Goal: Task Accomplishment & Management: Complete application form

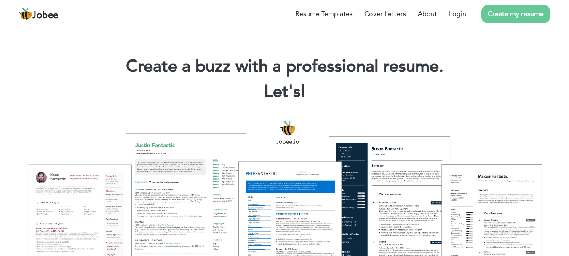
click at [516, 18] on link "Create my resume" at bounding box center [516, 14] width 69 height 18
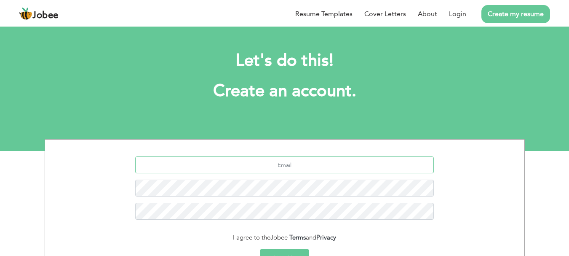
click at [284, 156] on input "text" at bounding box center [284, 164] width 299 height 17
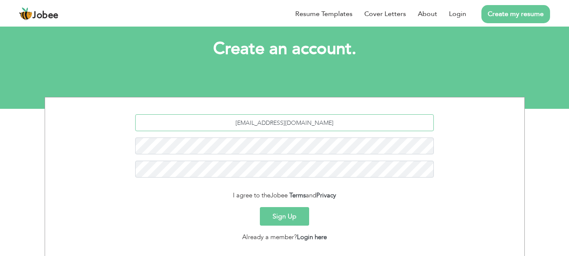
type input "blkreedemed2024@gmail.com"
click at [197, 212] on div "Sign Up" at bounding box center [284, 216] width 467 height 19
click at [131, 212] on div "Sign Up" at bounding box center [284, 216] width 467 height 19
click at [284, 213] on button "Sign Up" at bounding box center [284, 216] width 49 height 19
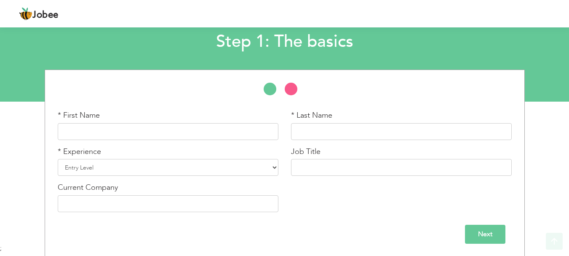
scroll to position [50, 0]
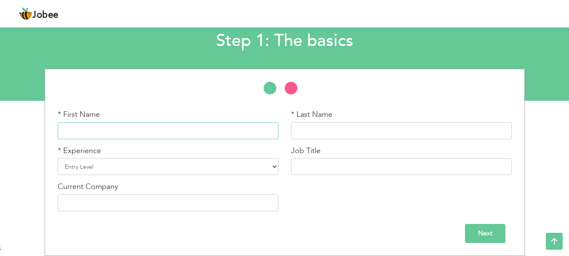
click at [93, 127] on input "text" at bounding box center [168, 130] width 221 height 17
type input "Christopher"
type input "Black"
click at [273, 164] on select "Entry Level Less than 1 Year 1 Year 2 Years 3 Years 4 Years 5 Years 6 Years 7 Y…" at bounding box center [168, 166] width 221 height 17
select select "7"
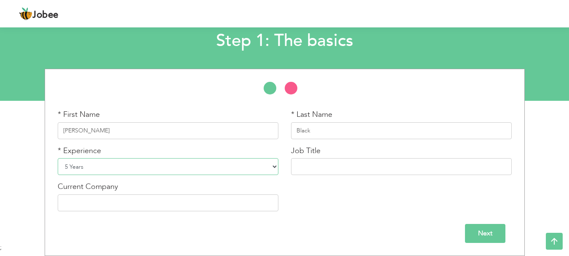
click at [58, 158] on select "Entry Level Less than 1 Year 1 Year 2 Years 3 Years 4 Years 5 Years 6 Years 7 Y…" at bounding box center [168, 166] width 221 height 17
click at [305, 160] on input "text" at bounding box center [401, 166] width 221 height 17
type input "eCommerce Coordinator"
click at [77, 199] on input "text" at bounding box center [168, 202] width 221 height 17
type input "Salvation Army ARC"
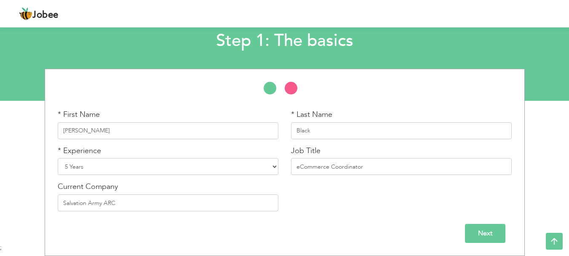
click at [491, 238] on input "Next" at bounding box center [485, 233] width 40 height 19
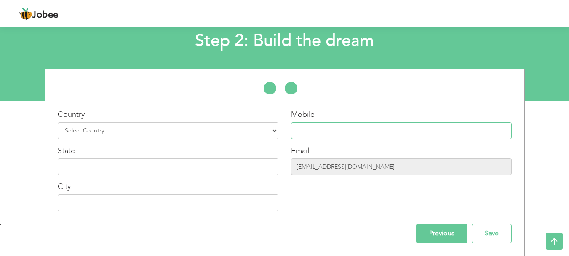
click at [311, 132] on input "text" at bounding box center [401, 130] width 221 height 17
type input "8133840070"
click at [275, 128] on select "Select Country Afghanistan Albania Algeria American Samoa Andorra Angola Anguil…" at bounding box center [168, 130] width 221 height 17
select select "230"
click at [58, 122] on select "Select Country Afghanistan Albania Algeria American Samoa Andorra Angola Anguil…" at bounding box center [168, 130] width 221 height 17
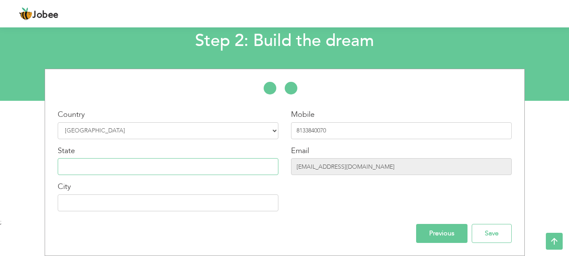
click at [136, 171] on input "text" at bounding box center [168, 166] width 221 height 17
type input "Florida"
click at [115, 205] on input "text" at bounding box center [168, 202] width 221 height 17
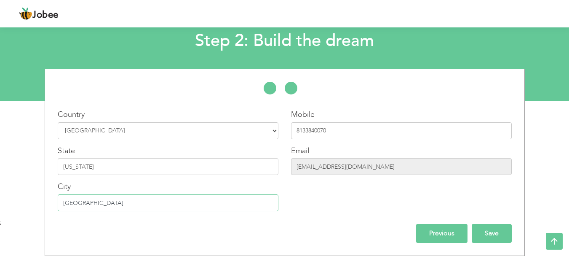
type input "[GEOGRAPHIC_DATA]"
click at [493, 233] on input "Save" at bounding box center [492, 233] width 40 height 19
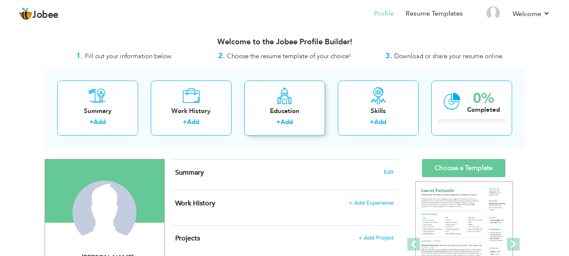
click at [289, 121] on link "Add" at bounding box center [287, 122] width 12 height 8
radio input "true"
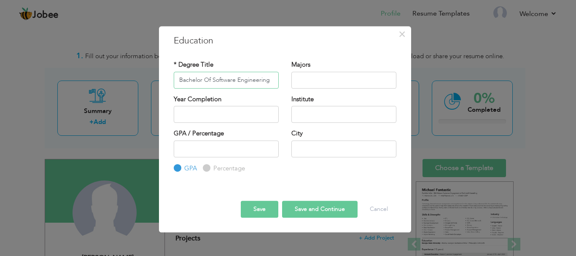
type input "Bachelor Of Software Engineering"
click at [218, 116] on input "text" at bounding box center [226, 114] width 105 height 17
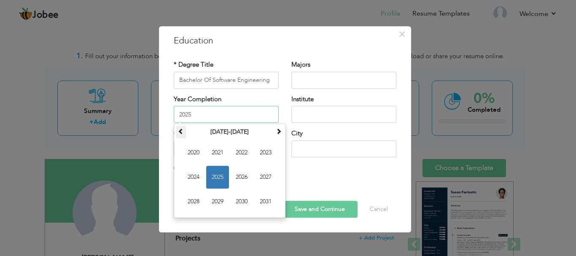
click at [183, 132] on span at bounding box center [181, 131] width 6 height 6
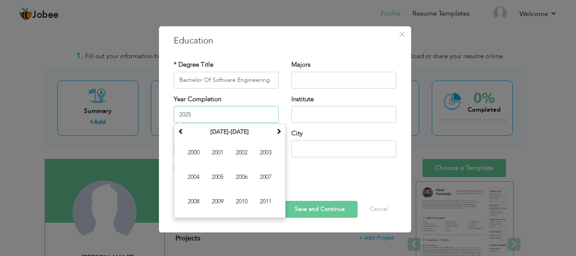
click at [260, 198] on span "2011" at bounding box center [265, 201] width 23 height 23
type input "2011"
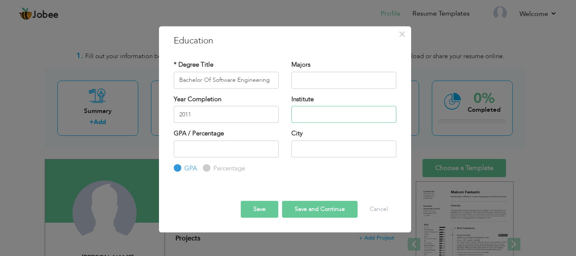
click at [303, 115] on input "text" at bounding box center [343, 114] width 105 height 17
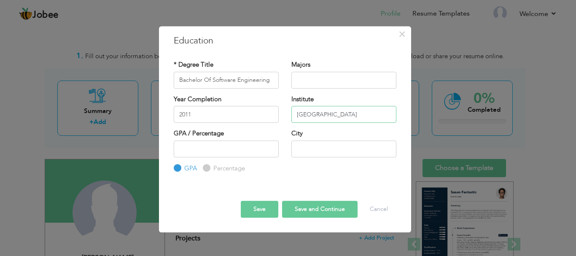
type input "[GEOGRAPHIC_DATA]"
click at [319, 147] on input "text" at bounding box center [343, 148] width 105 height 17
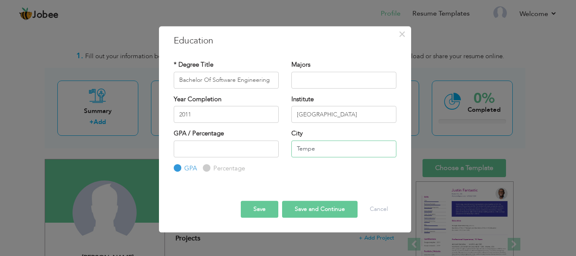
type input "Tempe"
click at [209, 152] on input "number" at bounding box center [226, 148] width 105 height 17
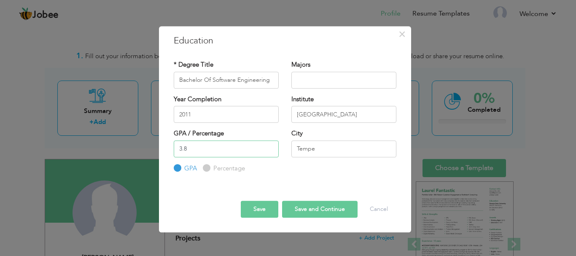
type input "3.8"
click at [315, 204] on button "Save and Continue" at bounding box center [319, 209] width 75 height 17
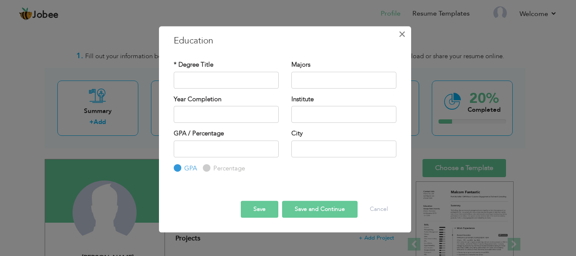
click at [402, 33] on span "×" at bounding box center [401, 34] width 7 height 15
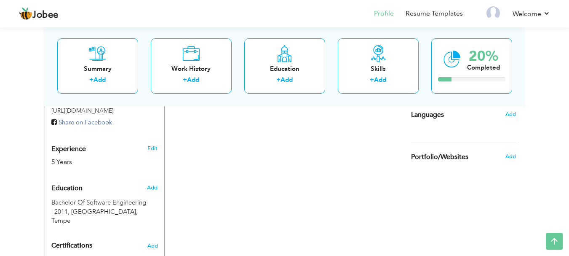
scroll to position [337, 0]
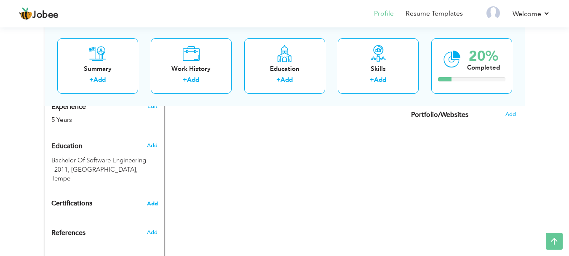
click at [155, 201] on span "Add" at bounding box center [152, 204] width 11 height 6
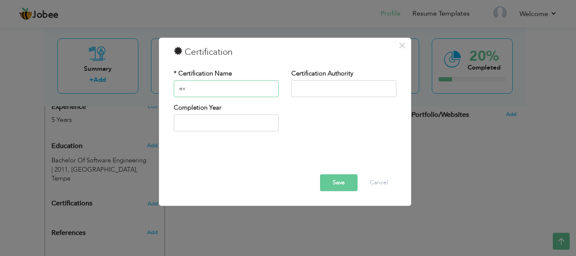
type input "e"
type input "E"
type input "Microsoft Excel/Word"
click at [317, 86] on input "text" at bounding box center [343, 88] width 105 height 17
type input "Microsoft"
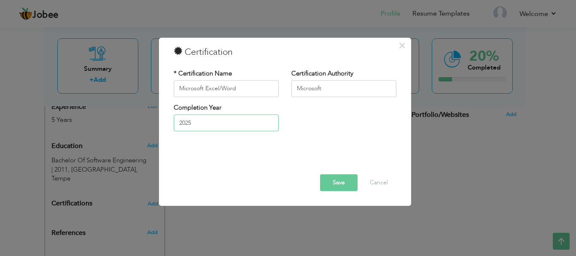
click at [216, 123] on input "2025" at bounding box center [226, 123] width 105 height 17
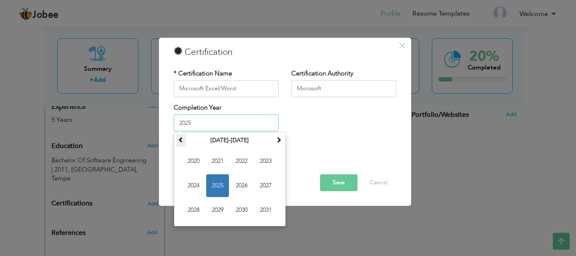
click at [180, 140] on span at bounding box center [181, 140] width 6 height 6
click at [239, 207] on span "2020" at bounding box center [241, 210] width 23 height 23
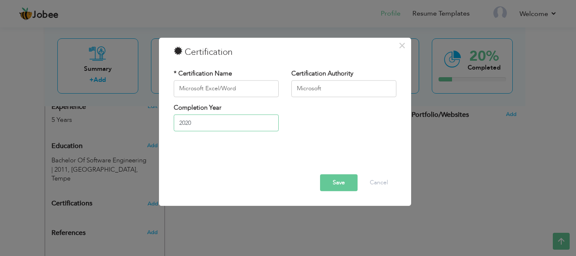
click at [194, 123] on input "2020" at bounding box center [226, 123] width 105 height 17
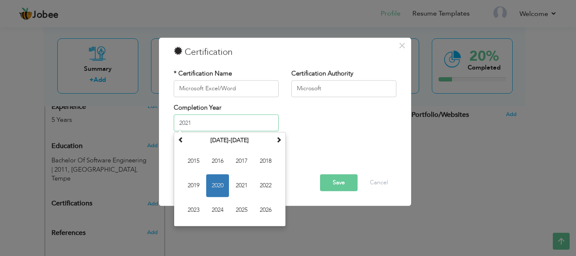
type input "2021"
click at [330, 110] on div "Completion Year 2021 [DATE] Su Mo Tu We Th Fr Sa 29 30 31 1 2 3 4 5 6 7 8 9 10 …" at bounding box center [284, 120] width 235 height 34
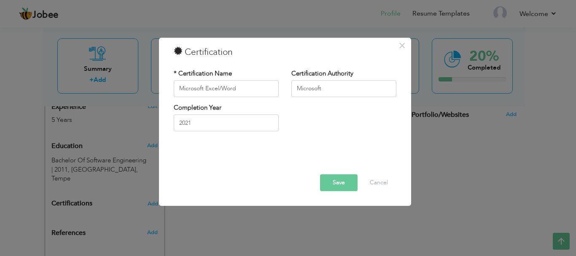
click at [340, 184] on button "Save" at bounding box center [339, 182] width 38 height 17
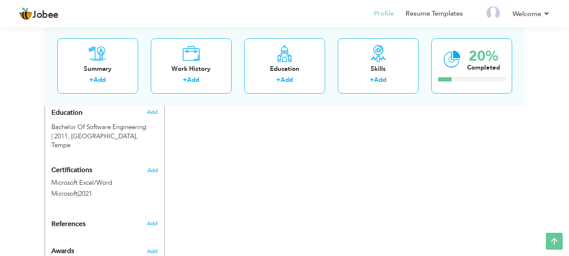
scroll to position [384, 0]
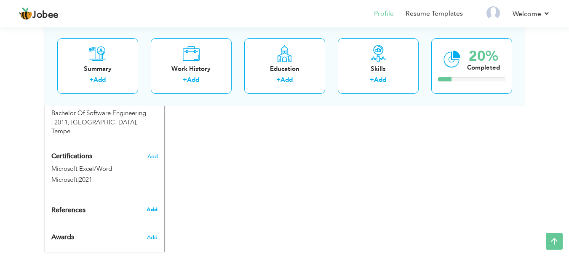
click at [155, 206] on span "Add" at bounding box center [152, 210] width 11 height 8
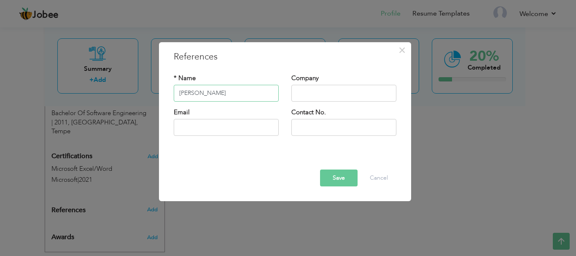
type input "[PERSON_NAME]"
click at [304, 91] on input "text" at bounding box center [343, 93] width 105 height 17
type input "Salvation Army"
click at [193, 128] on input "text" at bounding box center [226, 127] width 105 height 17
type input "s"
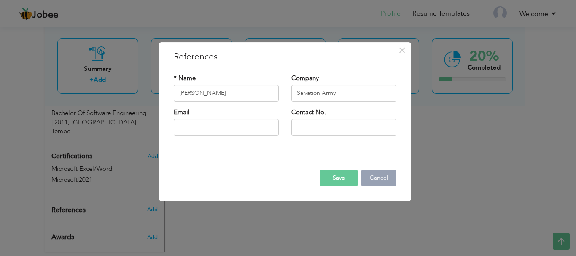
click at [378, 175] on button "Cancel" at bounding box center [378, 177] width 35 height 17
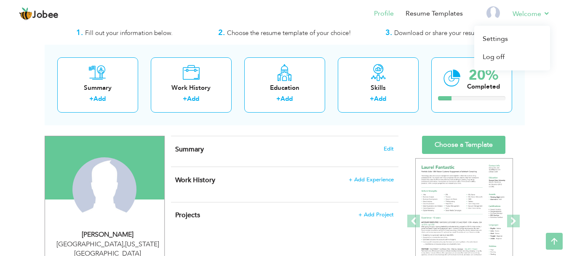
scroll to position [0, 0]
